Goal: Task Accomplishment & Management: Use online tool/utility

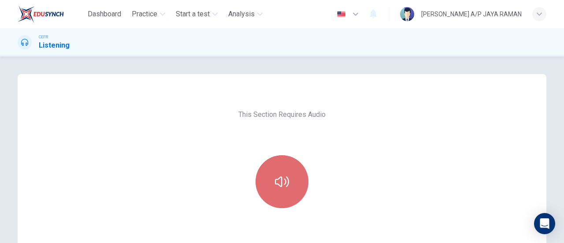
click at [292, 160] on button "button" at bounding box center [282, 181] width 53 height 53
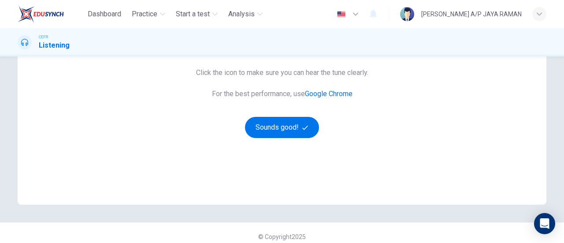
scroll to position [176, 0]
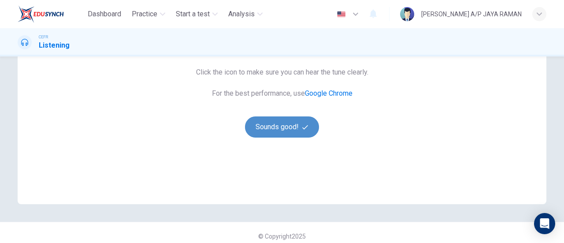
click at [289, 124] on button "Sounds good!" at bounding box center [282, 126] width 74 height 21
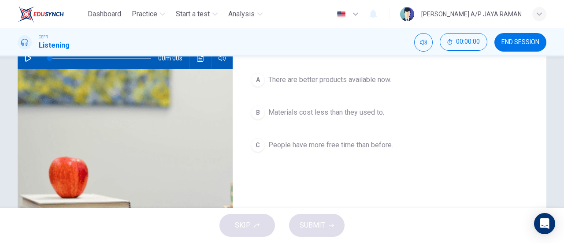
scroll to position [0, 0]
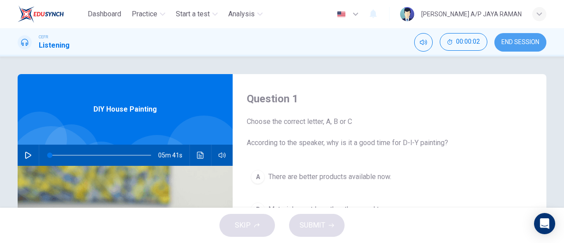
click at [532, 46] on button "END SESSION" at bounding box center [521, 42] width 52 height 19
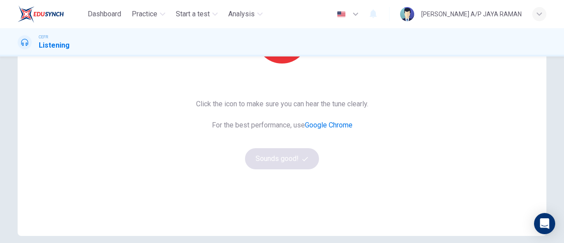
scroll to position [146, 0]
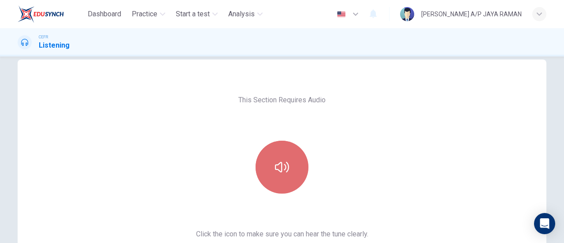
click at [296, 164] on button "button" at bounding box center [282, 167] width 53 height 53
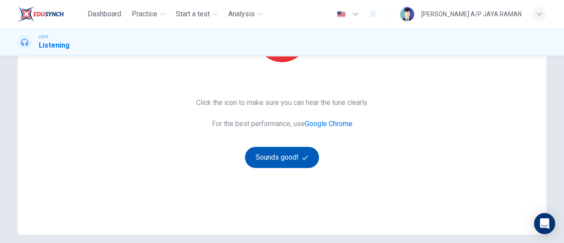
click at [297, 157] on button "Sounds good!" at bounding box center [282, 157] width 74 height 21
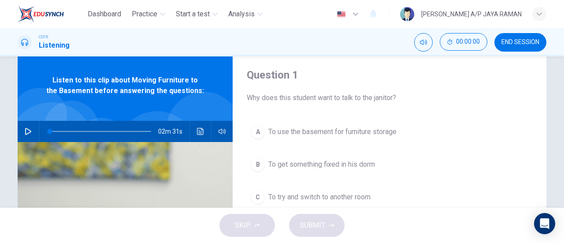
scroll to position [0, 0]
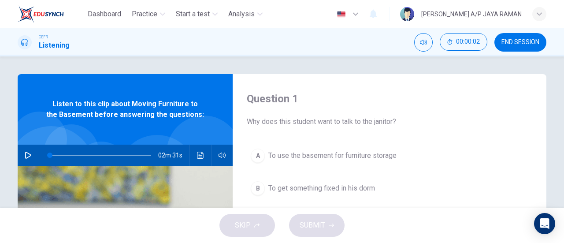
click at [26, 158] on icon "button" at bounding box center [28, 155] width 7 height 7
type input "1"
type input "0"
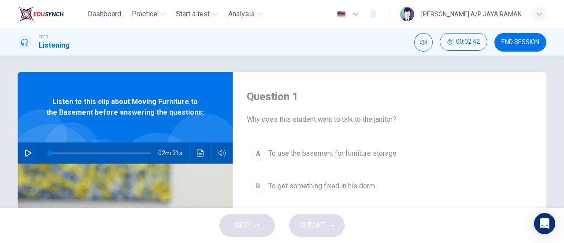
click at [384, 155] on span "To use the basement for furniture storage" at bounding box center [333, 153] width 128 height 11
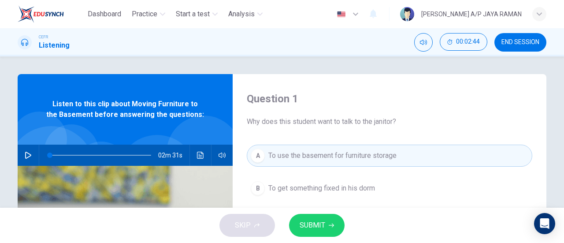
click at [323, 225] on span "SUBMIT" at bounding box center [313, 225] width 26 height 12
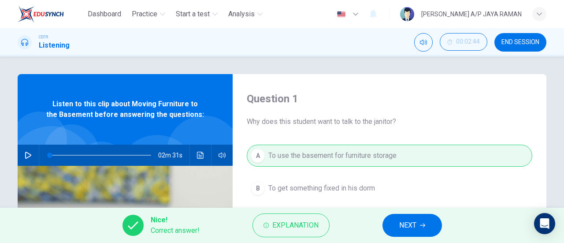
click at [403, 223] on span "NEXT" at bounding box center [407, 225] width 17 height 12
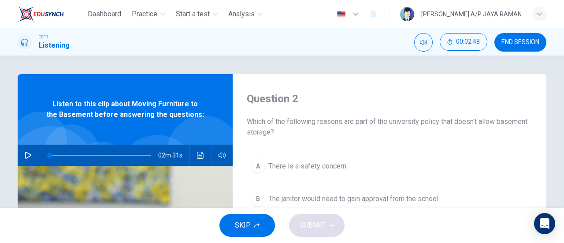
click at [314, 166] on span "There is a safety concern" at bounding box center [308, 166] width 78 height 11
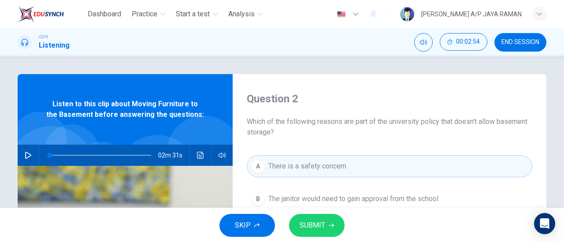
drag, startPoint x: 425, startPoint y: 122, endPoint x: 449, endPoint y: 125, distance: 24.9
click at [449, 125] on span "Which of the following reasons are part of the university policy that doesn't a…" at bounding box center [390, 126] width 286 height 21
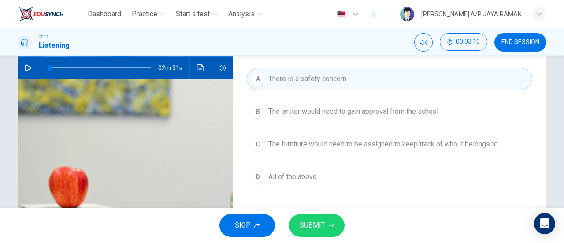
scroll to position [87, 0]
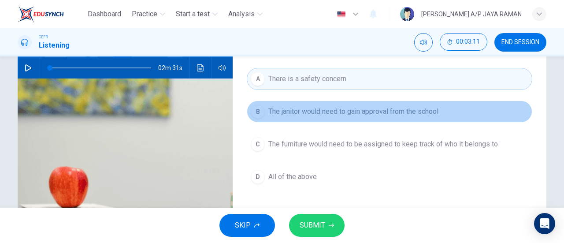
click at [315, 118] on button "B The janitor would need to gain approval from the school" at bounding box center [390, 112] width 286 height 22
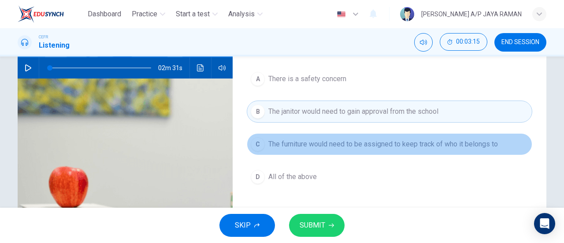
click at [324, 149] on button "C The furniture would need to be assigned to keep track of who it belongs to" at bounding box center [390, 144] width 286 height 22
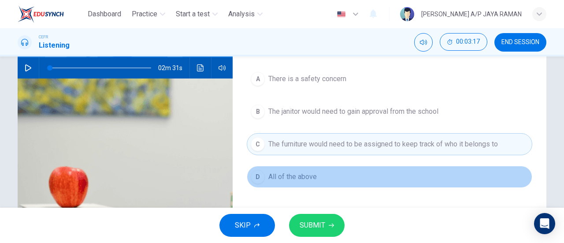
click at [315, 172] on button "D All of the above" at bounding box center [390, 177] width 286 height 22
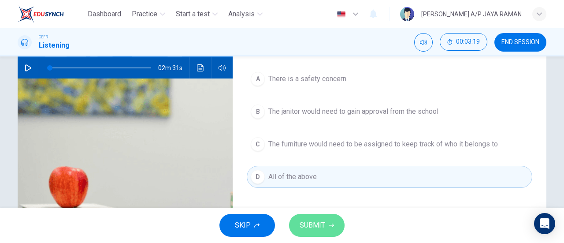
click at [324, 225] on span "SUBMIT" at bounding box center [313, 225] width 26 height 12
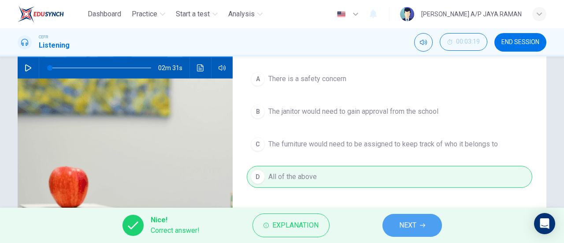
click at [414, 222] on span "NEXT" at bounding box center [407, 225] width 17 height 12
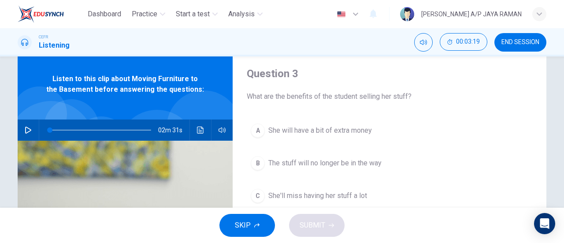
scroll to position [0, 0]
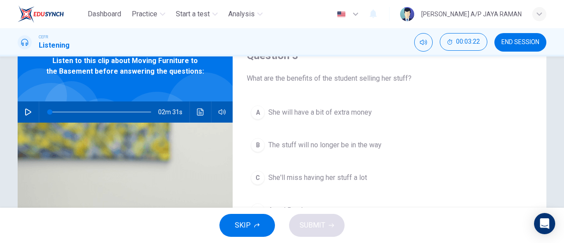
click at [349, 114] on span "She will have a bit of extra money" at bounding box center [321, 112] width 104 height 11
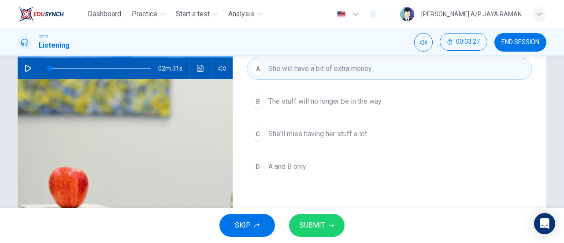
scroll to position [87, 0]
click at [258, 168] on div "D" at bounding box center [258, 166] width 14 height 14
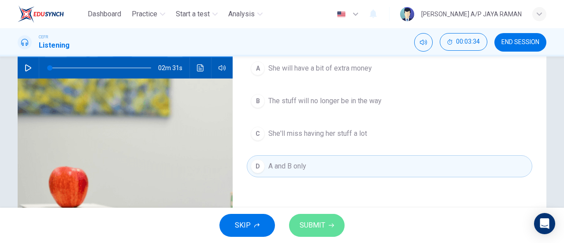
click at [326, 226] on button "SUBMIT" at bounding box center [317, 225] width 56 height 23
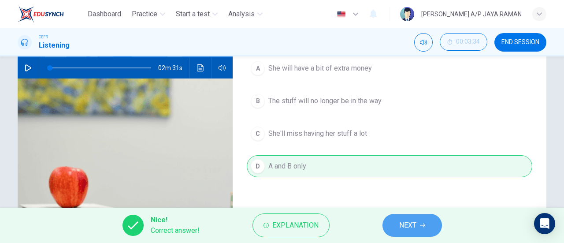
click at [398, 221] on button "NEXT" at bounding box center [413, 225] width 60 height 23
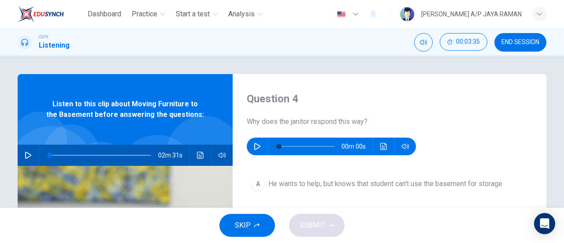
scroll to position [0, 0]
click at [254, 144] on icon "button" at bounding box center [257, 146] width 6 height 7
type input "17"
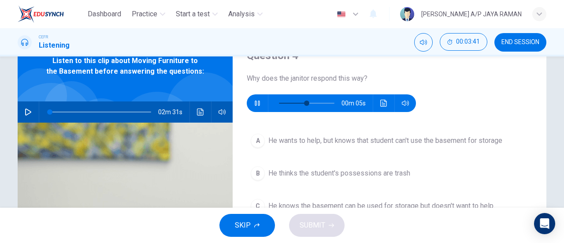
scroll to position [43, 0]
type input "0"
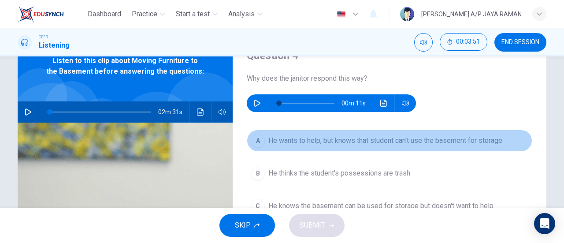
click at [431, 142] on span "He wants to help, but knows that student can't use the basement for storage" at bounding box center [386, 140] width 234 height 11
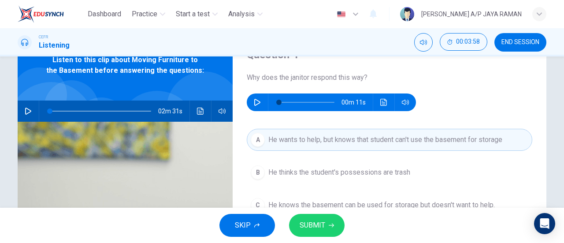
scroll to position [44, 0]
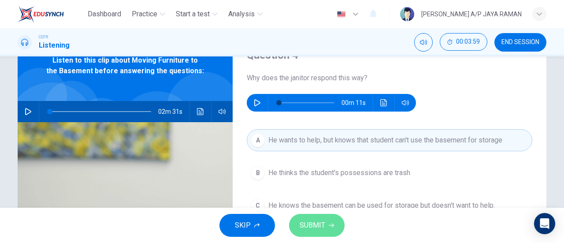
click at [315, 221] on span "SUBMIT" at bounding box center [313, 225] width 26 height 12
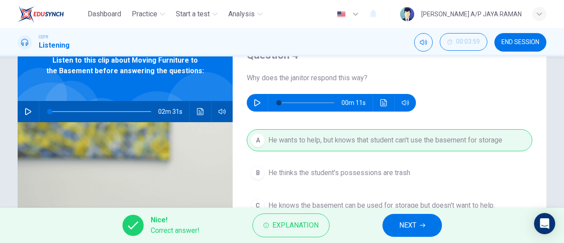
click at [400, 227] on span "NEXT" at bounding box center [407, 225] width 17 height 12
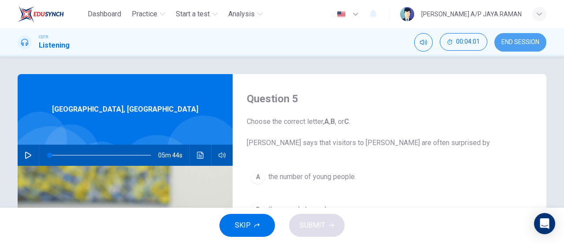
click at [529, 43] on span "END SESSION" at bounding box center [521, 42] width 38 height 7
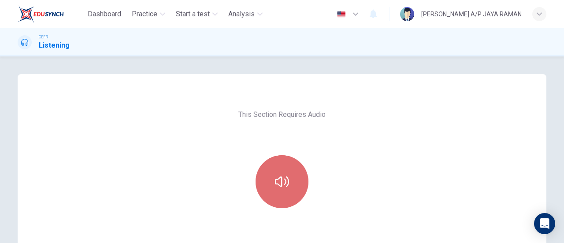
click at [295, 172] on button "button" at bounding box center [282, 181] width 53 height 53
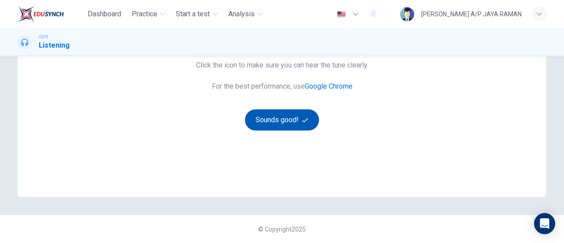
click at [279, 117] on button "Sounds good!" at bounding box center [282, 119] width 74 height 21
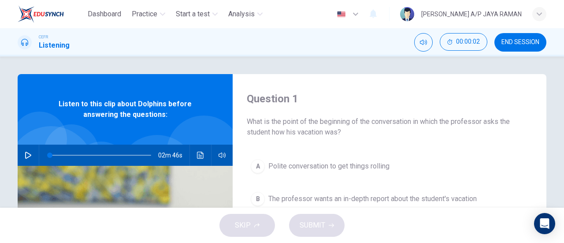
click at [21, 157] on button "button" at bounding box center [28, 155] width 14 height 21
type input "1"
type input "0"
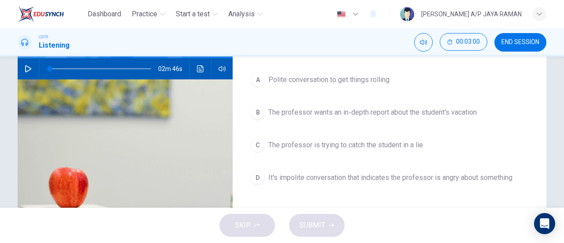
click at [305, 80] on span "Polite conversation to get things rolling" at bounding box center [329, 80] width 121 height 11
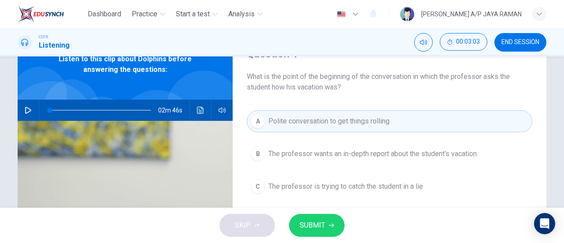
click at [320, 229] on span "SUBMIT" at bounding box center [313, 225] width 26 height 12
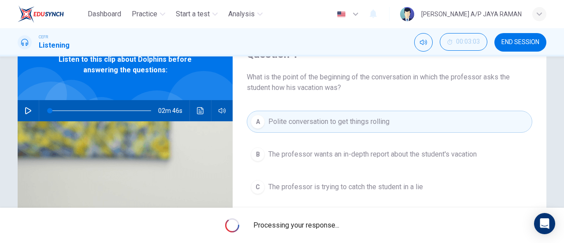
scroll to position [44, 0]
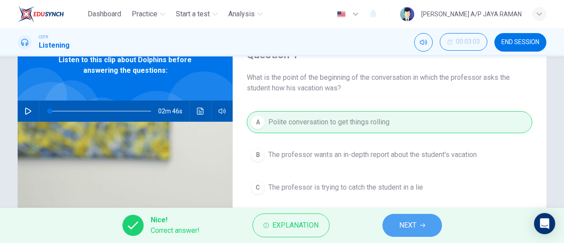
click at [421, 222] on button "NEXT" at bounding box center [413, 225] width 60 height 23
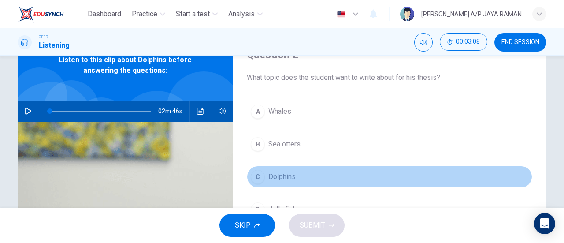
click at [293, 178] on span "Dolphins" at bounding box center [282, 177] width 27 height 11
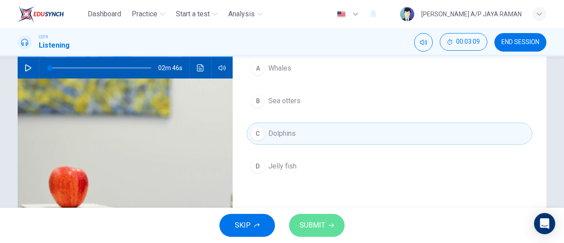
scroll to position [88, 0]
click at [316, 225] on span "SUBMIT" at bounding box center [313, 225] width 26 height 12
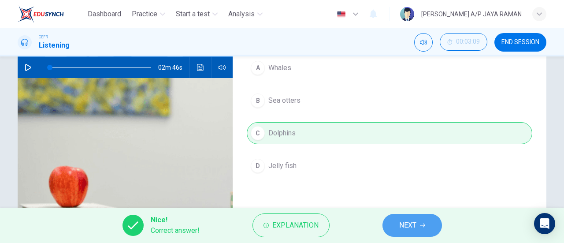
click at [426, 232] on button "NEXT" at bounding box center [413, 225] width 60 height 23
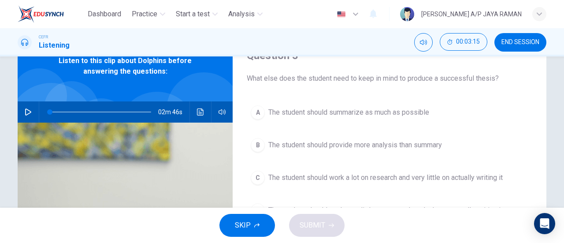
scroll to position [44, 0]
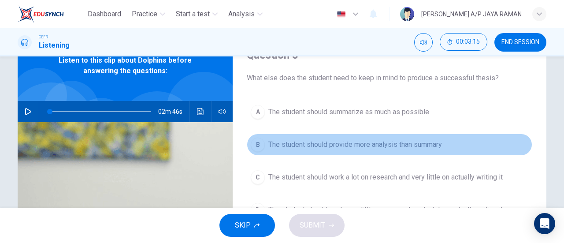
click at [436, 144] on span "The student should provide more analysis than summary" at bounding box center [356, 144] width 174 height 11
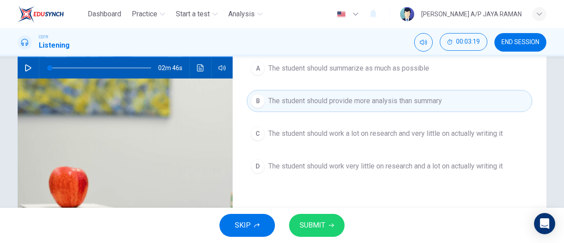
scroll to position [87, 0]
click at [316, 222] on span "SUBMIT" at bounding box center [313, 225] width 26 height 12
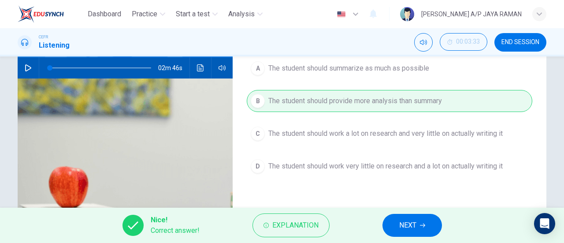
click at [422, 218] on button "NEXT" at bounding box center [413, 225] width 60 height 23
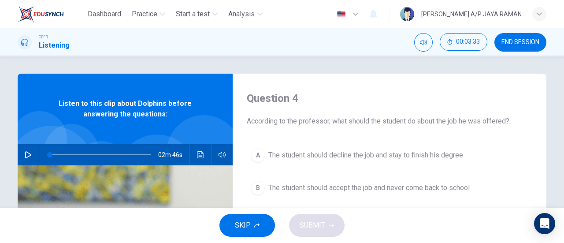
scroll to position [0, 0]
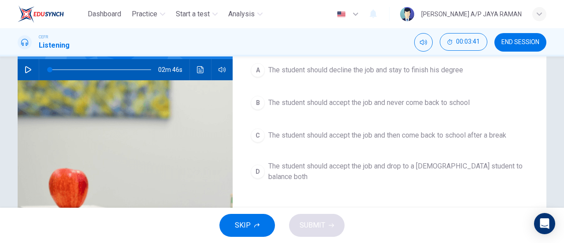
click at [484, 131] on span "The student should accept the job and then come back to school after a break" at bounding box center [388, 135] width 238 height 11
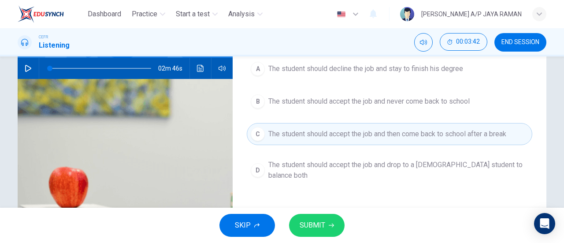
scroll to position [87, 0]
click at [319, 222] on span "SUBMIT" at bounding box center [313, 225] width 26 height 12
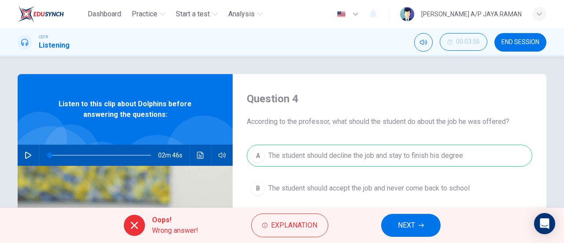
scroll to position [0, 0]
drag, startPoint x: 282, startPoint y: 119, endPoint x: 332, endPoint y: 124, distance: 50.5
click at [333, 124] on span "According to the professor, what should the student do about the job he was off…" at bounding box center [390, 121] width 286 height 11
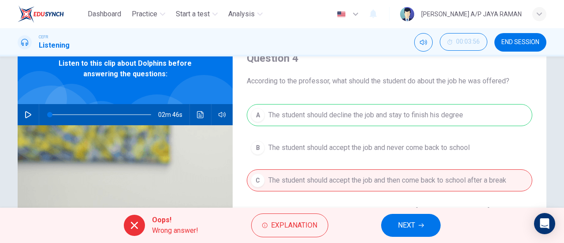
scroll to position [42, 0]
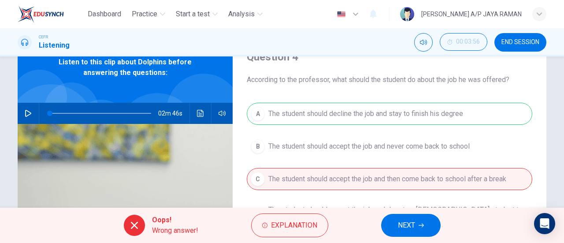
click at [419, 230] on button "NEXT" at bounding box center [411, 225] width 60 height 23
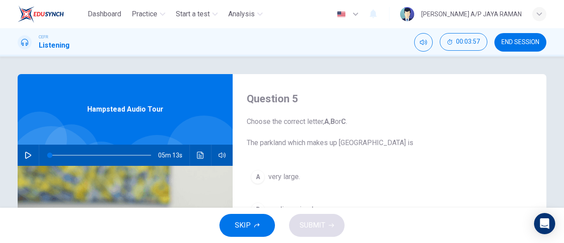
click at [533, 43] on span "END SESSION" at bounding box center [521, 42] width 38 height 7
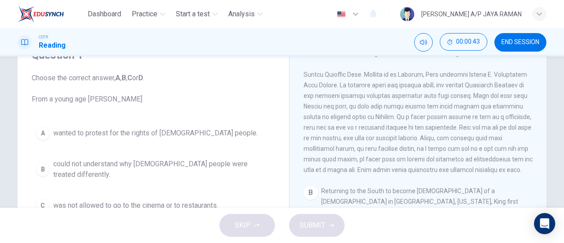
scroll to position [218, 0]
click at [201, 164] on span "could not understand why [DEMOGRAPHIC_DATA] people were treated differently." at bounding box center [162, 169] width 218 height 21
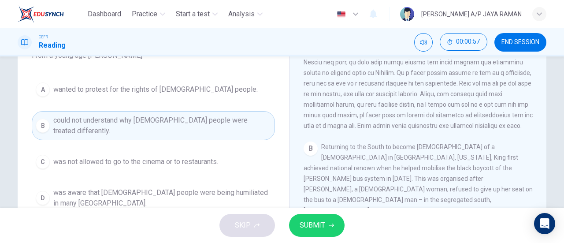
scroll to position [87, 0]
click at [325, 225] on button "SUBMIT" at bounding box center [317, 225] width 56 height 23
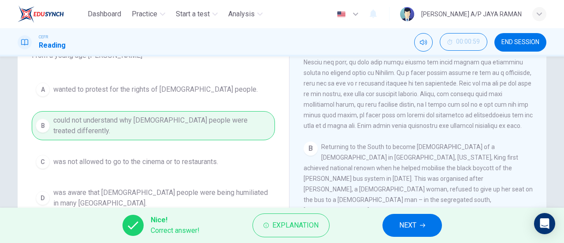
click at [403, 222] on span "NEXT" at bounding box center [407, 225] width 17 height 12
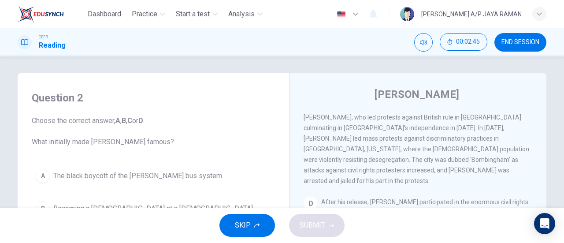
scroll to position [470, 0]
click at [558, 108] on div "Question 2 Choose the correct answer, A , B , C or D . What initially made [PER…" at bounding box center [282, 226] width 557 height 306
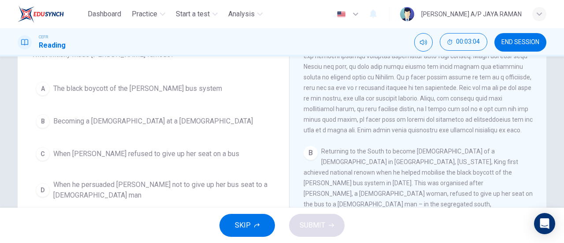
scroll to position [213, 0]
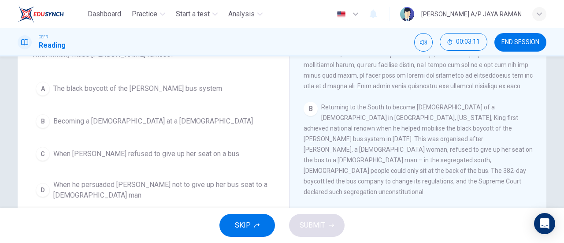
drag, startPoint x: 437, startPoint y: 123, endPoint x: 476, endPoint y: 123, distance: 38.4
click at [476, 123] on span "Returning to the South to become [DEMOGRAPHIC_DATA] of a [DEMOGRAPHIC_DATA] in …" at bounding box center [418, 150] width 229 height 92
click at [202, 89] on span "The black boycott of the [PERSON_NAME] bus system" at bounding box center [137, 88] width 169 height 11
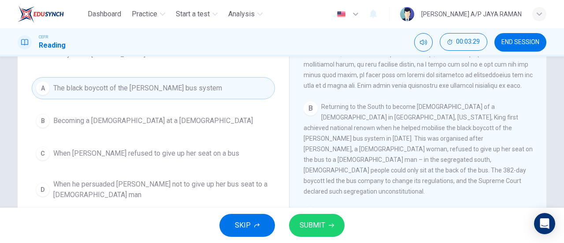
scroll to position [88, 0]
click at [330, 224] on icon "button" at bounding box center [331, 225] width 5 height 5
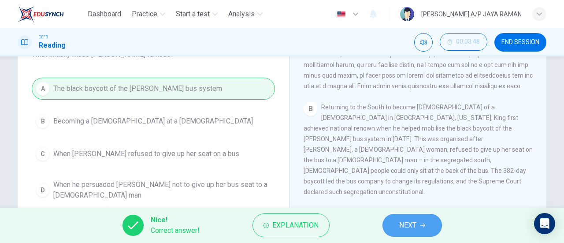
click at [398, 225] on button "NEXT" at bounding box center [413, 225] width 60 height 23
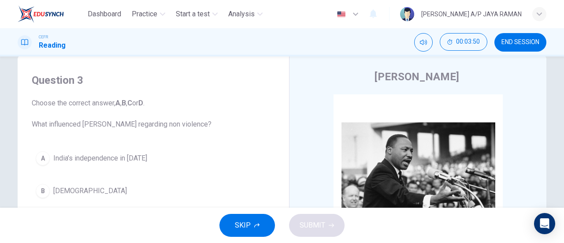
scroll to position [0, 0]
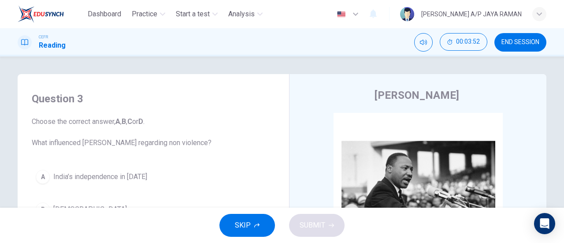
click at [151, 181] on button "A India’s independence in [DATE]" at bounding box center [153, 177] width 243 height 22
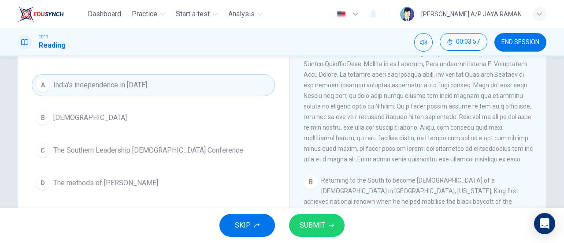
scroll to position [84, 0]
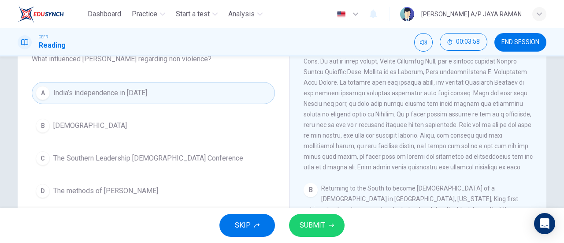
click at [83, 195] on button "D The methods of [PERSON_NAME]" at bounding box center [153, 191] width 243 height 22
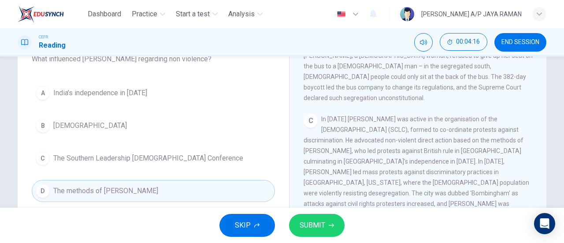
scroll to position [355, 0]
click at [315, 221] on span "SUBMIT" at bounding box center [313, 225] width 26 height 12
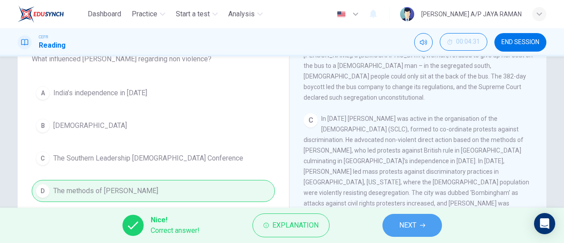
click at [412, 223] on span "NEXT" at bounding box center [407, 225] width 17 height 12
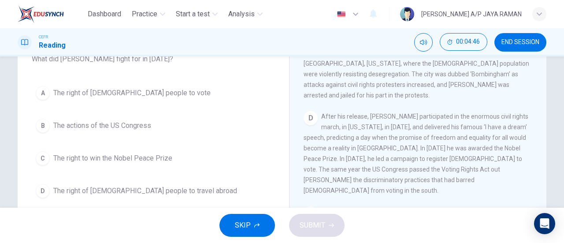
scroll to position [474, 0]
click at [149, 99] on button "A The right of [DEMOGRAPHIC_DATA] people to vote" at bounding box center [153, 93] width 243 height 22
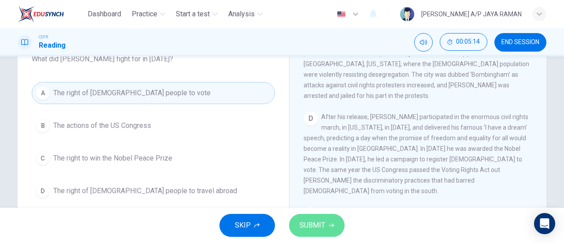
click at [307, 228] on span "SUBMIT" at bounding box center [313, 225] width 26 height 12
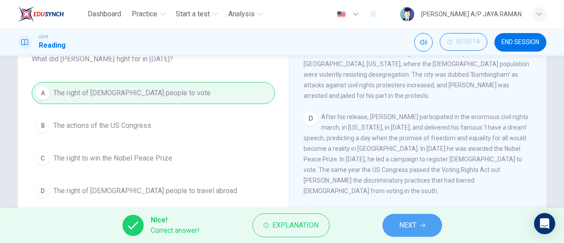
click at [411, 227] on span "NEXT" at bounding box center [407, 225] width 17 height 12
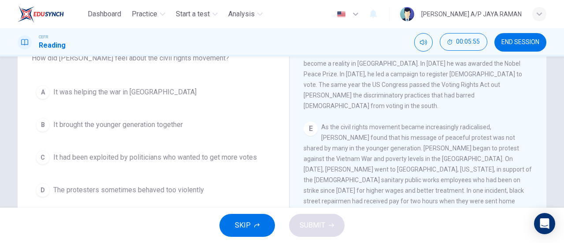
scroll to position [85, 0]
click at [169, 154] on span "It had been exploited by politicians who wanted to get more votes" at bounding box center [155, 157] width 204 height 11
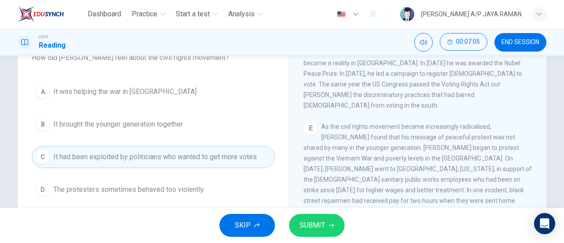
click at [202, 187] on button "D The protesters sometimes behaved too violently" at bounding box center [153, 190] width 243 height 22
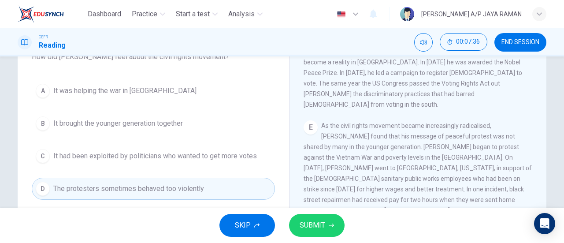
scroll to position [86, 0]
click at [324, 223] on span "SUBMIT" at bounding box center [313, 225] width 26 height 12
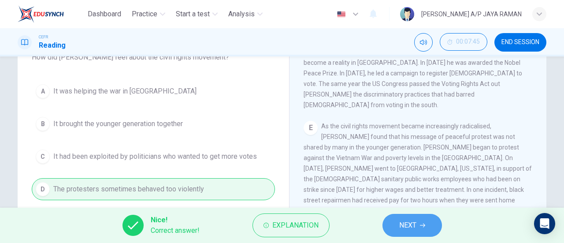
click at [408, 230] on span "NEXT" at bounding box center [407, 225] width 17 height 12
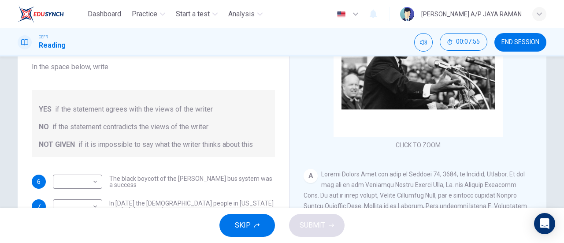
scroll to position [43, 0]
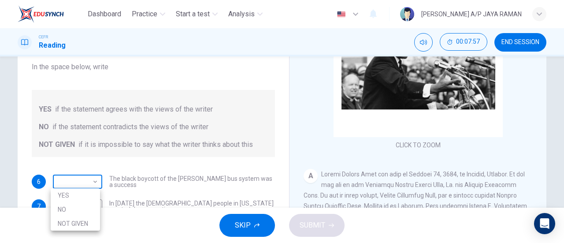
click at [77, 184] on body "Dashboard Practice Start a test Analysis English en ​ [PERSON_NAME] A/P JAYA RA…" at bounding box center [282, 121] width 564 height 243
click at [75, 195] on li "YES" at bounding box center [75, 195] width 49 height 14
type input "YES"
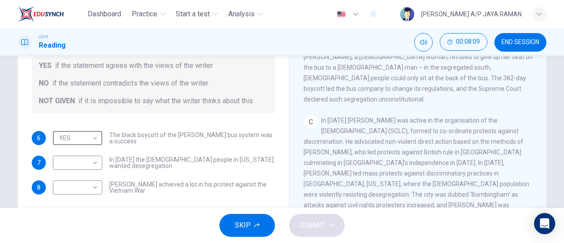
scroll to position [308, 0]
click at [72, 163] on body "Dashboard Practice Start a test Analysis English en ​ [PERSON_NAME] A/P JAYA RA…" at bounding box center [282, 121] width 564 height 243
click at [71, 186] on li "NO" at bounding box center [75, 191] width 49 height 14
type input "NO"
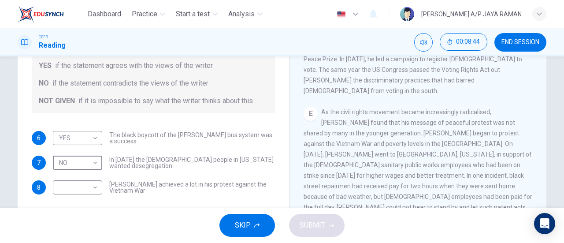
scroll to position [527, 0]
click at [67, 190] on body "Dashboard Practice Start a test Analysis English en ​ [PERSON_NAME] A/P JAYA RA…" at bounding box center [282, 121] width 564 height 243
click at [72, 231] on li "NOT GIVEN" at bounding box center [75, 229] width 49 height 14
type input "NOT GIVEN"
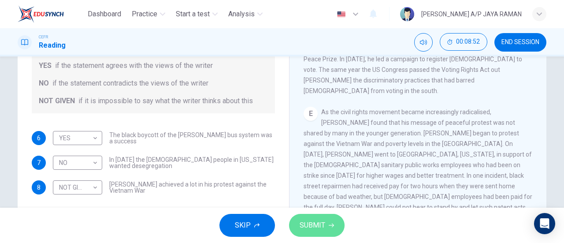
click at [317, 226] on span "SUBMIT" at bounding box center [313, 225] width 26 height 12
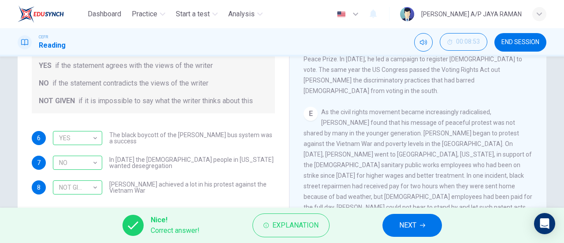
click at [422, 220] on button "NEXT" at bounding box center [413, 225] width 60 height 23
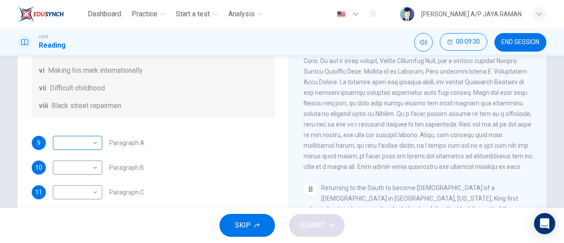
scroll to position [90, 0]
click at [75, 146] on body "Dashboard Practice Start a test Analysis English en ​ [PERSON_NAME] A/P JAYA RA…" at bounding box center [282, 121] width 564 height 243
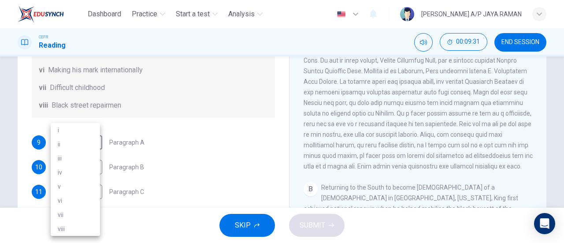
click at [75, 187] on li "v" at bounding box center [75, 186] width 49 height 14
type input "v"
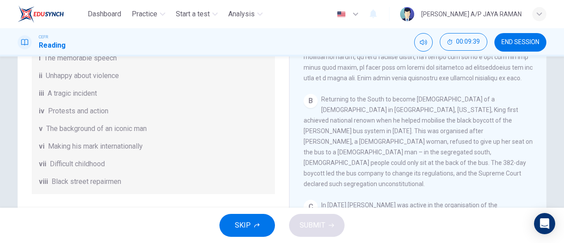
scroll to position [68, 0]
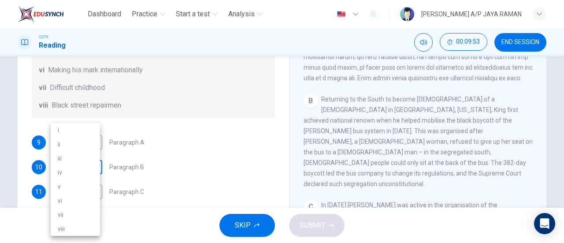
click at [82, 175] on body "Dashboard Practice Start a test Analysis English en ​ [PERSON_NAME] A/P JAYA RA…" at bounding box center [282, 121] width 564 height 243
click at [71, 199] on li "vi" at bounding box center [75, 201] width 49 height 14
type input "vi"
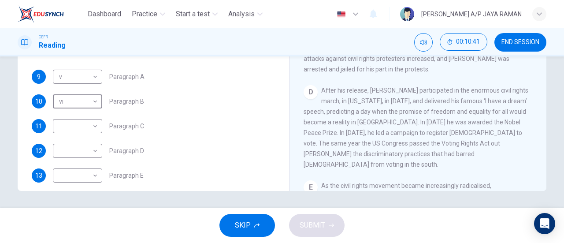
scroll to position [190, 0]
click at [77, 164] on body "Dashboard Practice Start a test Analysis English en ​ [PERSON_NAME] A/P JAYA RA…" at bounding box center [282, 121] width 564 height 243
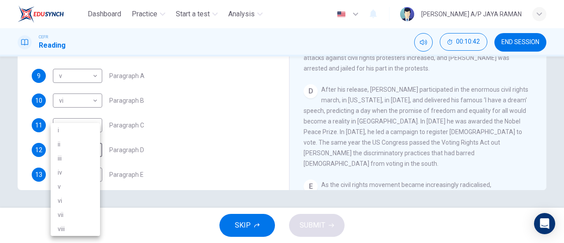
click at [75, 134] on li "i" at bounding box center [75, 130] width 49 height 14
type input "i"
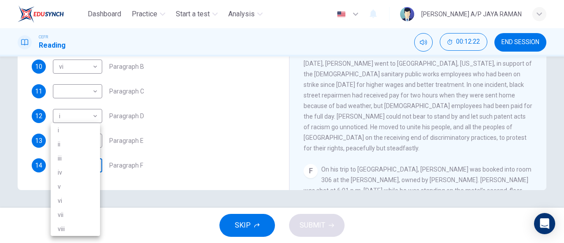
click at [87, 171] on body "Dashboard Practice Start a test Analysis English en ​ [PERSON_NAME] A/P JAYA RA…" at bounding box center [282, 121] width 564 height 243
click at [86, 158] on li "iii" at bounding box center [75, 158] width 49 height 14
type input "iii"
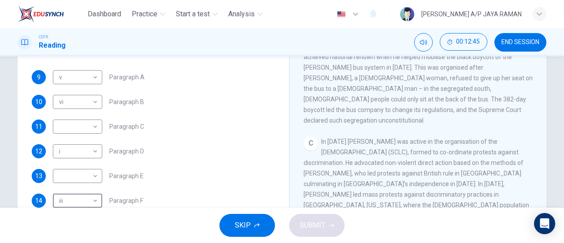
scroll to position [166, 0]
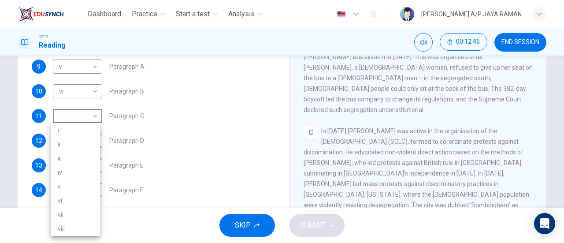
click at [65, 116] on body "Dashboard Practice Start a test Analysis English en ​ [PERSON_NAME] A/P JAYA RA…" at bounding box center [282, 121] width 564 height 243
click at [70, 150] on li "ii" at bounding box center [75, 144] width 49 height 14
type input "ii"
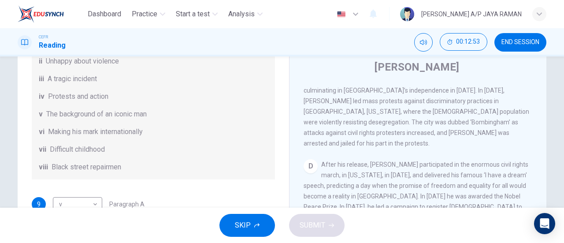
scroll to position [22, 0]
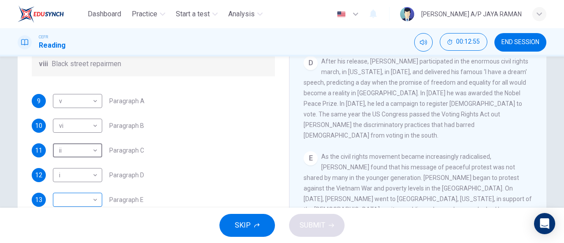
click at [71, 197] on body "Dashboard Practice Start a test Analysis English en ​ [PERSON_NAME] A/P JAYA RA…" at bounding box center [282, 121] width 564 height 243
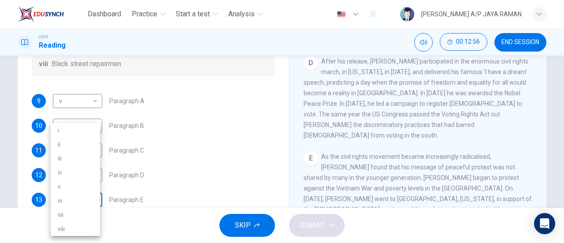
scroll to position [136, 0]
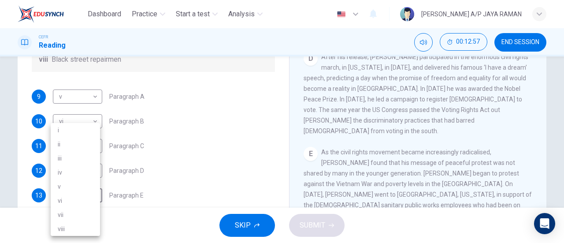
click at [74, 146] on li "ii" at bounding box center [75, 144] width 49 height 14
type input "ii"
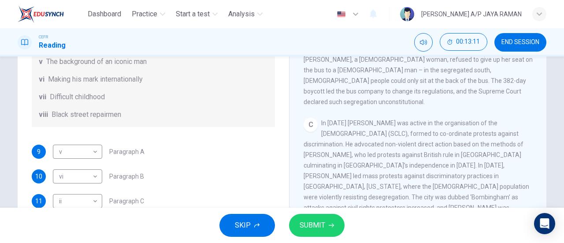
scroll to position [155, 0]
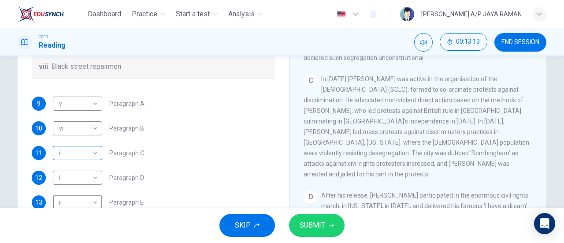
click at [74, 154] on body "Dashboard Practice Start a test Analysis English en ​ [PERSON_NAME] A/P JAYA RA…" at bounding box center [282, 121] width 564 height 243
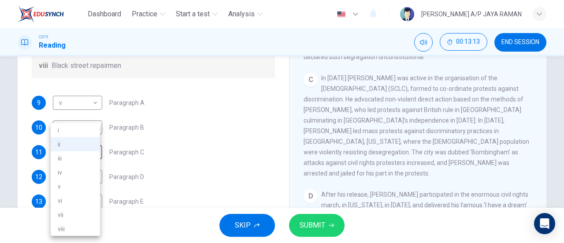
scroll to position [130, 0]
click at [73, 176] on li "iv" at bounding box center [75, 172] width 49 height 14
type input "iv"
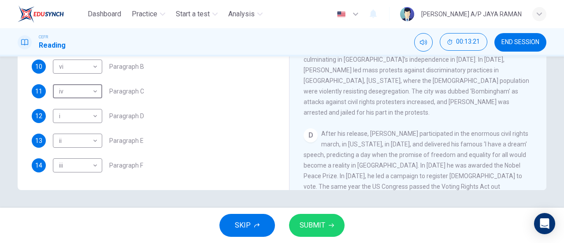
scroll to position [351, 0]
click at [231, 200] on div "Questions 9 - 14 The Reading Passage has 6 paragraphs. Choose the correct headi…" at bounding box center [282, 131] width 564 height 151
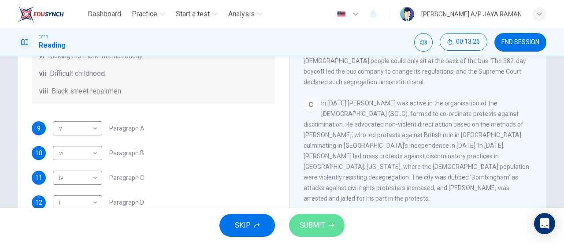
click at [329, 225] on icon "button" at bounding box center [331, 226] width 5 height 4
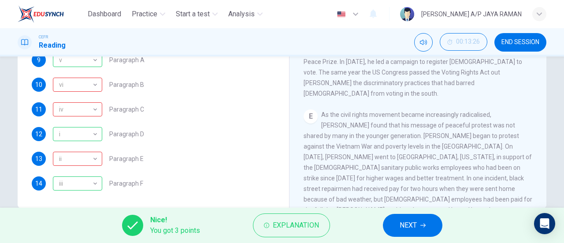
scroll to position [180, 0]
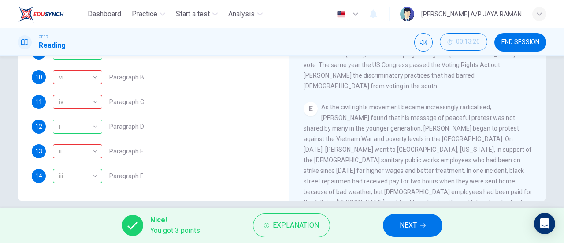
click at [414, 223] on span "NEXT" at bounding box center [408, 225] width 17 height 12
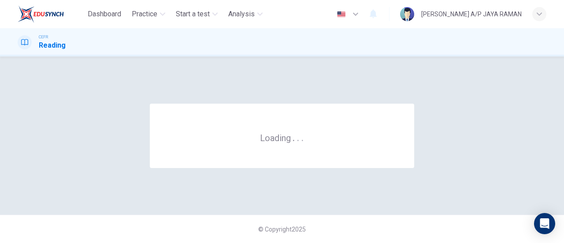
scroll to position [0, 0]
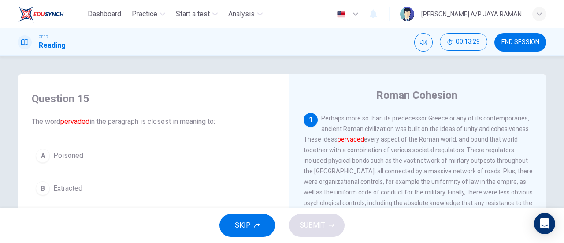
click at [519, 40] on span "END SESSION" at bounding box center [521, 42] width 38 height 7
